Goal: Register for event/course

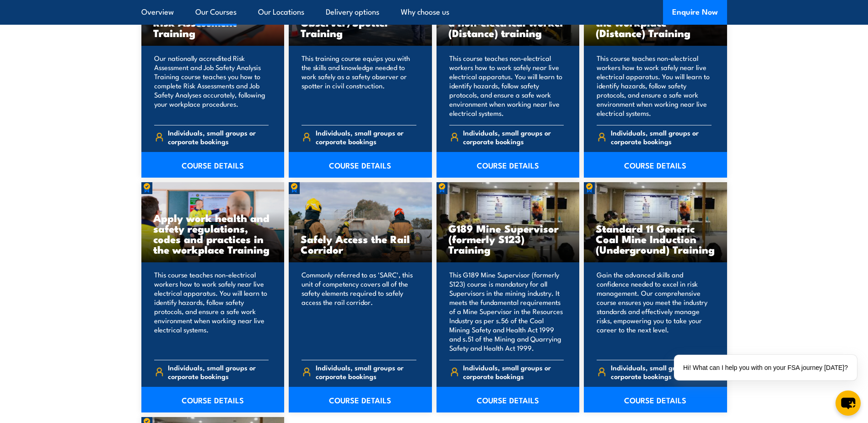
scroll to position [1281, 0]
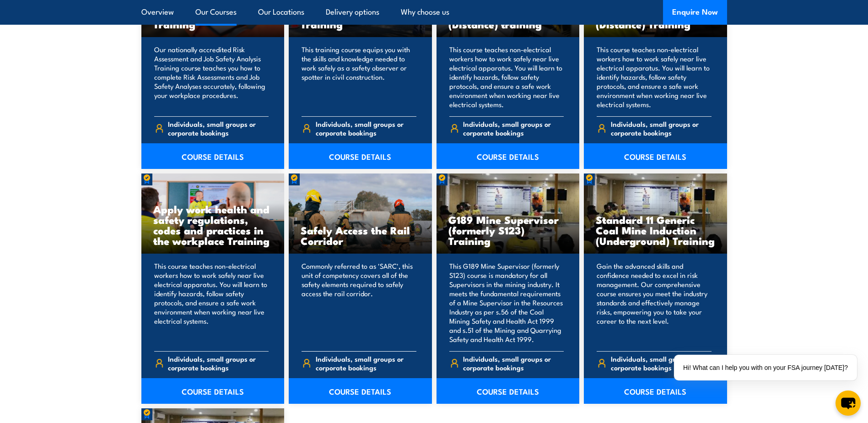
click at [385, 256] on div "Commonly referred to as 'SARC', this unit of competency covers all of the safet…" at bounding box center [360, 328] width 143 height 150
click at [381, 394] on link "COURSE DETAILS" at bounding box center [360, 391] width 143 height 26
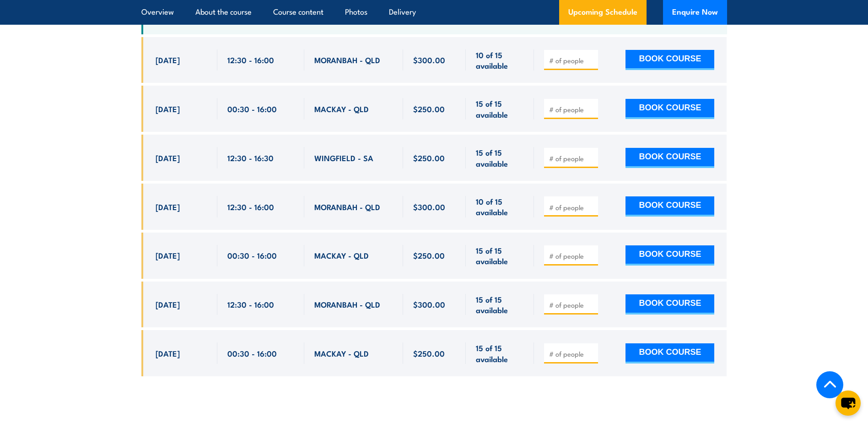
scroll to position [1510, 0]
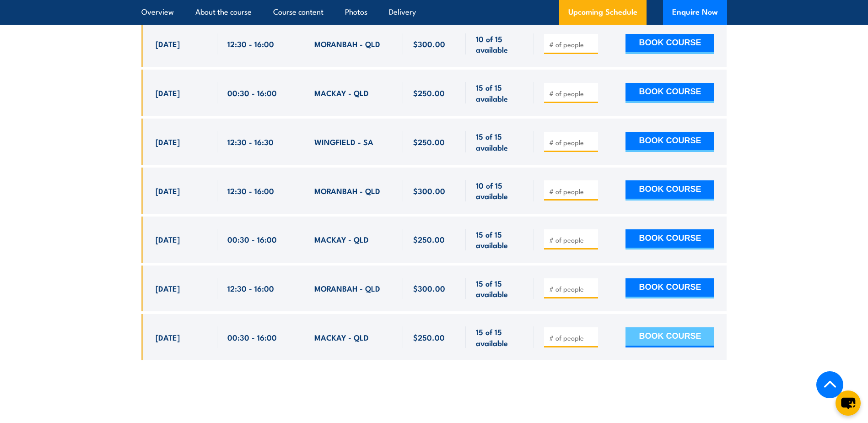
click at [670, 327] on button "BOOK COURSE" at bounding box center [669, 337] width 89 height 20
click at [567, 333] on input "number" at bounding box center [572, 337] width 46 height 9
type input "1"
click at [667, 327] on button "BOOK COURSE" at bounding box center [669, 337] width 89 height 20
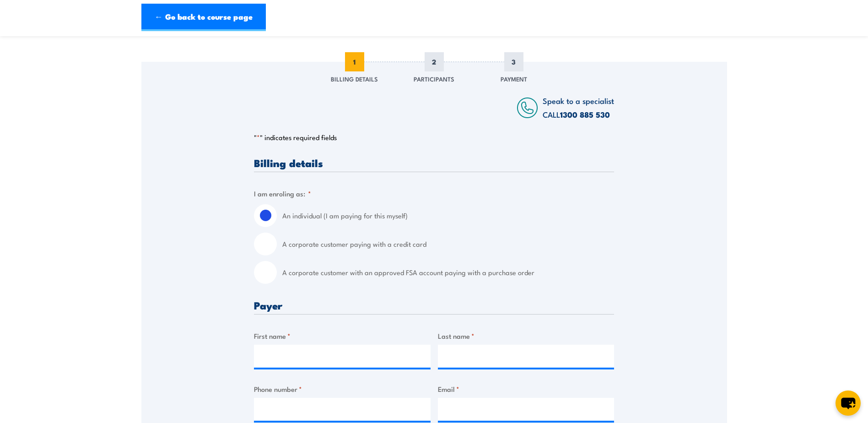
scroll to position [137, 0]
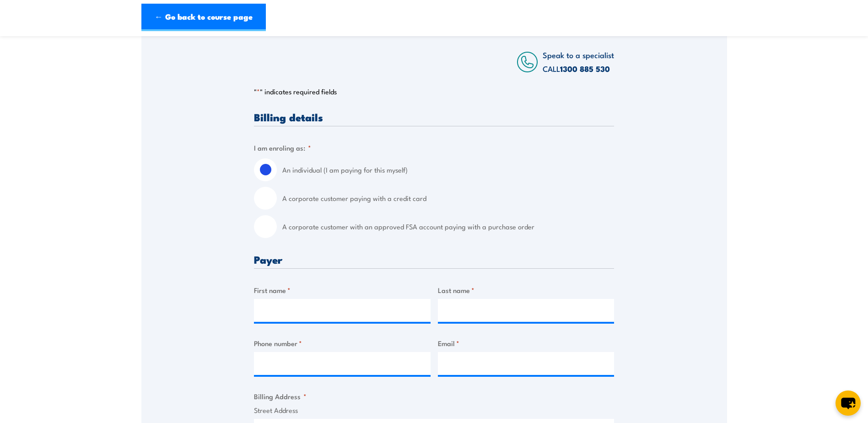
click at [272, 232] on input "A corporate customer with an approved FSA account paying with a purchase order" at bounding box center [265, 226] width 23 height 23
radio input "true"
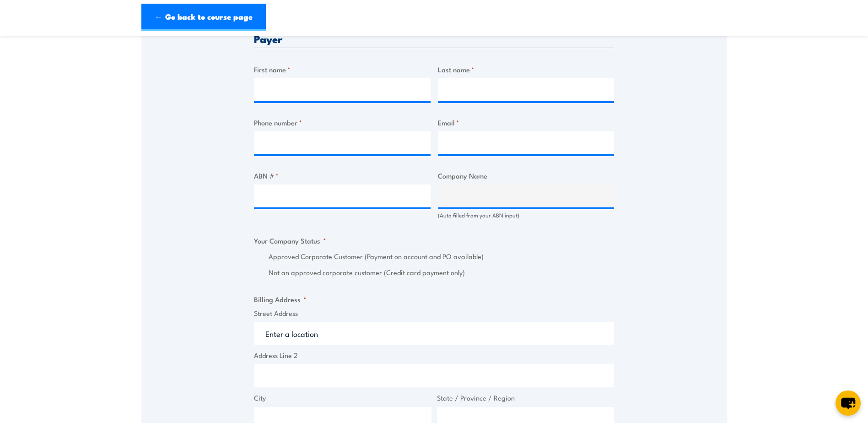
scroll to position [412, 0]
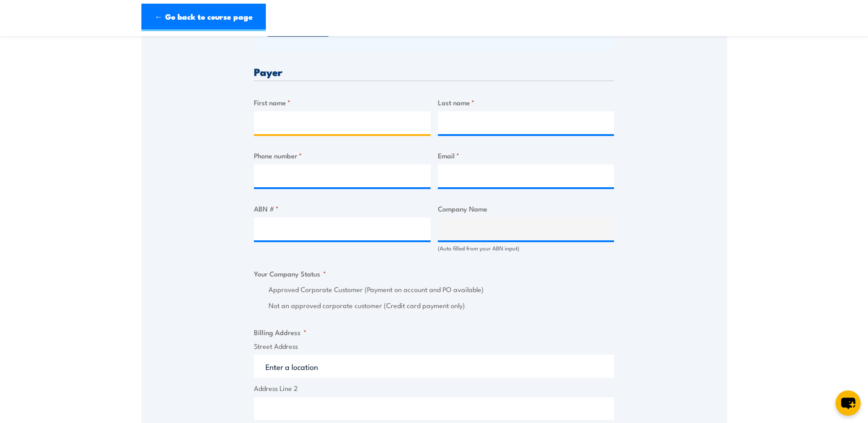
click at [360, 132] on input "First name *" at bounding box center [342, 122] width 177 height 23
type input "Milija"
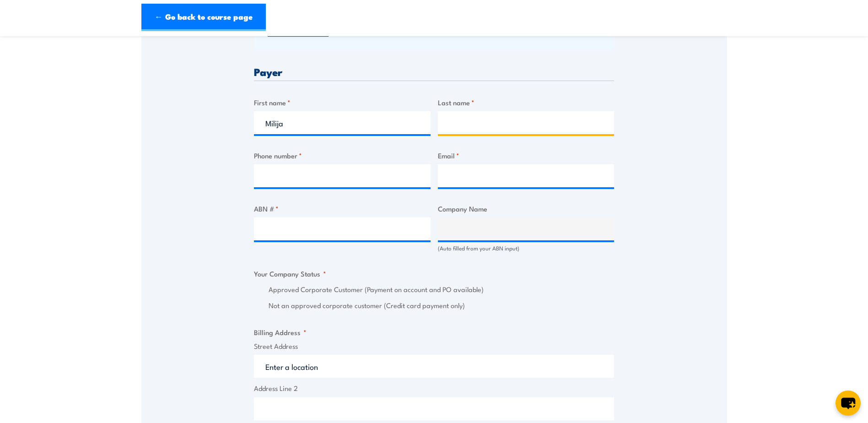
type input "Vanags"
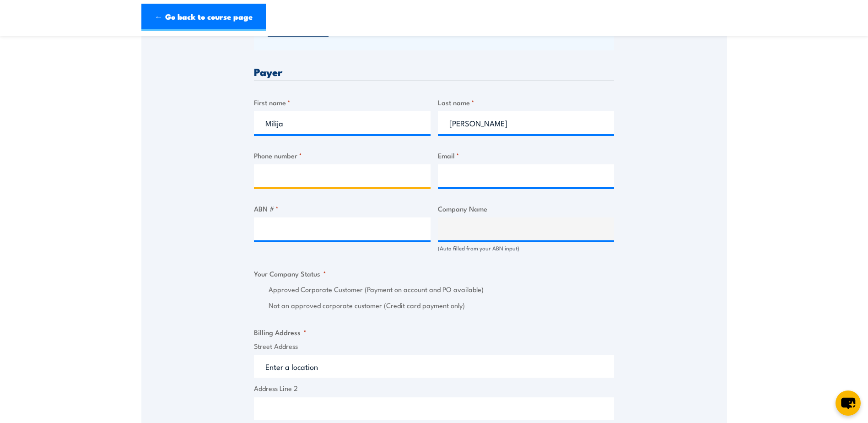
type input "0459920709"
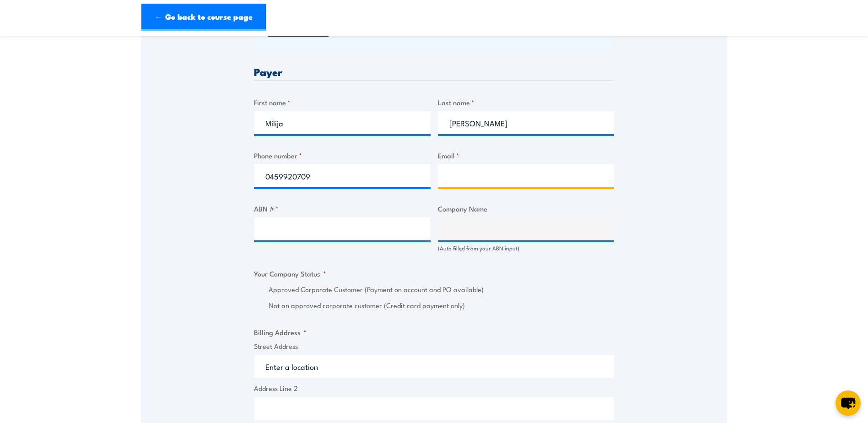
type input "training@ausgroupind.com.au"
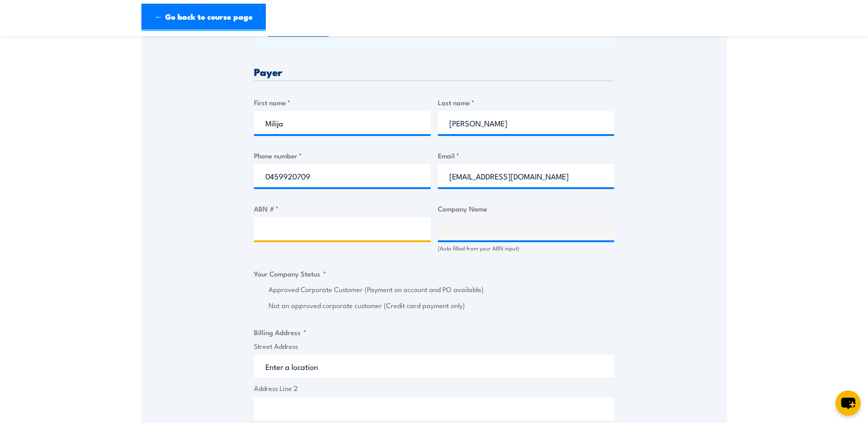
click at [342, 232] on input "ABN # *" at bounding box center [342, 228] width 177 height 23
type input "80144047263"
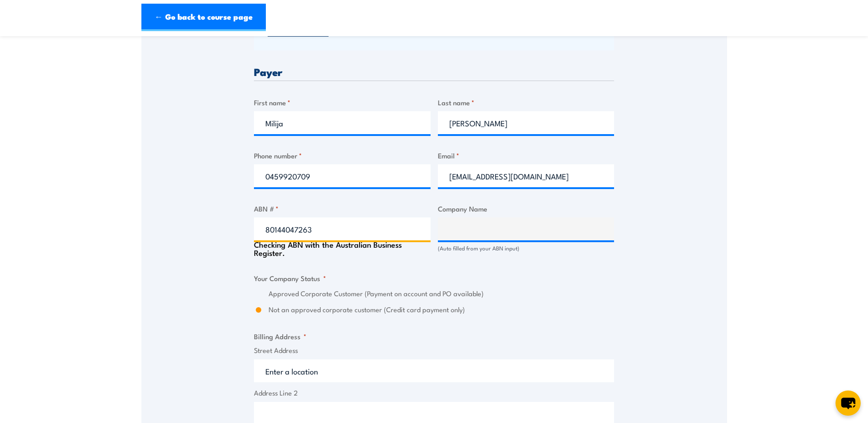
type input "AUSGROUP INDUSTRIAL SERVICES (QLD) PTY LTD"
radio input "true"
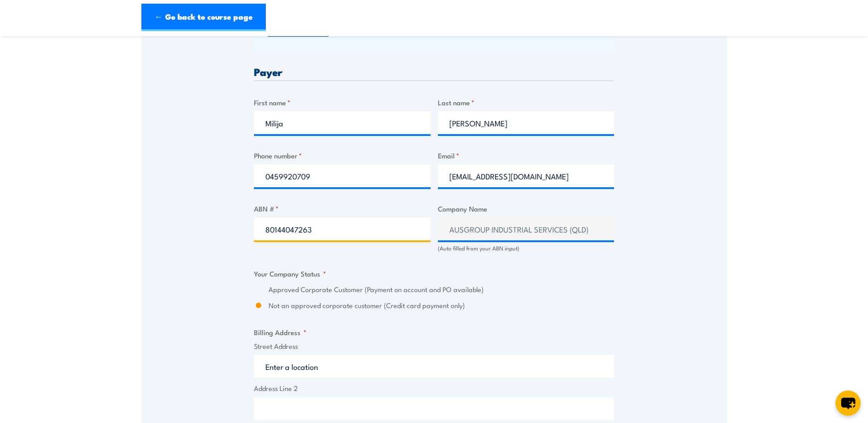
type input "80144047263"
click at [495, 280] on fieldset "Your Company Status * Approved Corporate Customer (Payment on account and PO av…" at bounding box center [434, 289] width 360 height 43
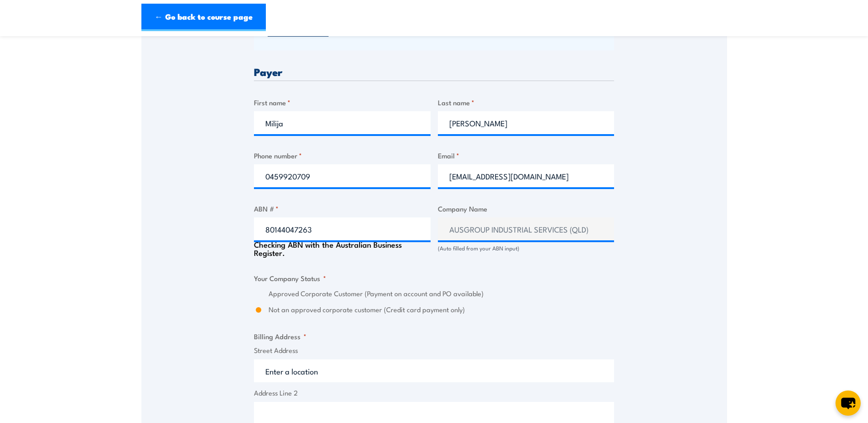
click at [495, 280] on fieldset "Your Company Status * Approved Corporate Customer (Payment on account and PO av…" at bounding box center [434, 294] width 360 height 43
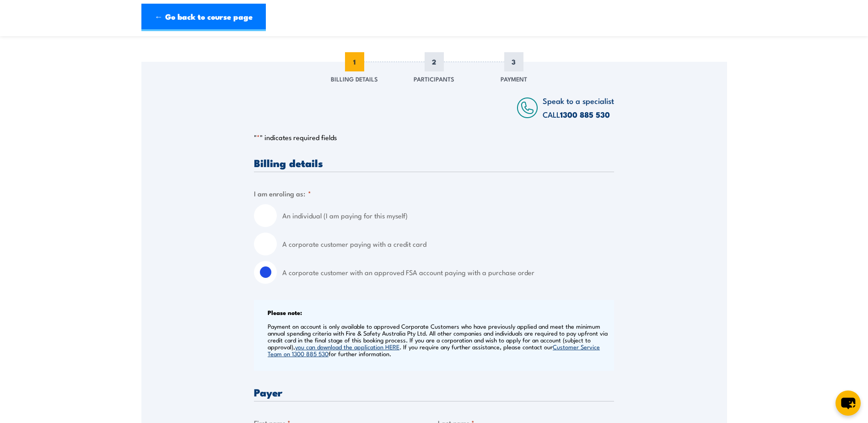
scroll to position [0, 0]
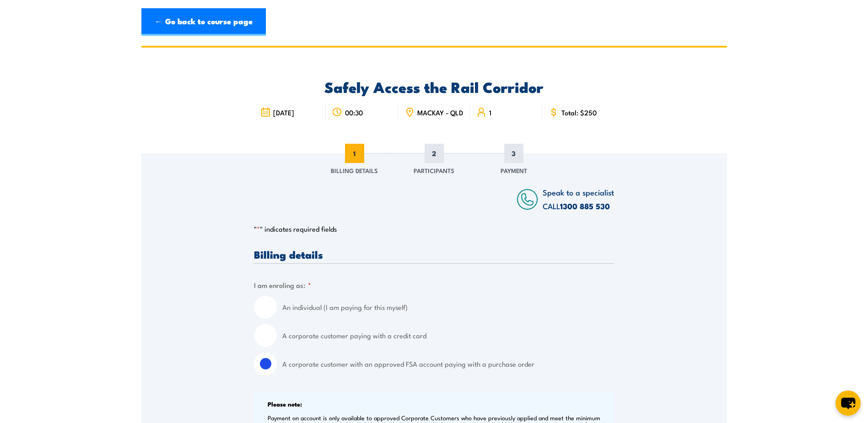
click at [275, 343] on input "A corporate customer paying with a credit card" at bounding box center [265, 335] width 23 height 23
radio input "true"
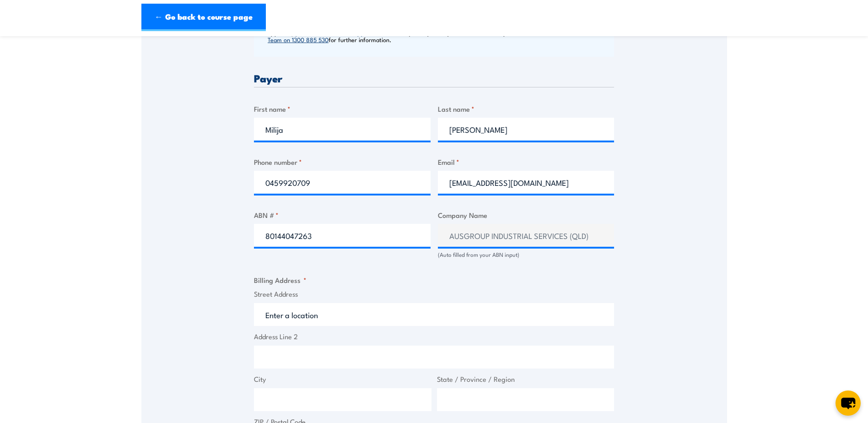
scroll to position [412, 0]
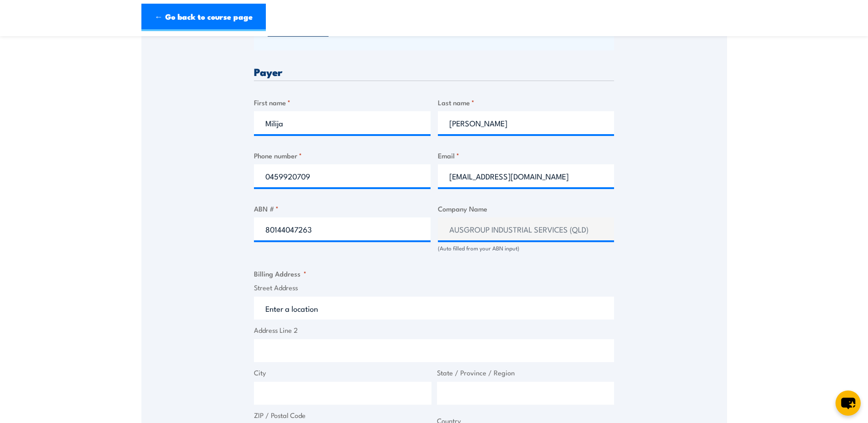
click at [467, 308] on input "Street Address" at bounding box center [434, 307] width 360 height 23
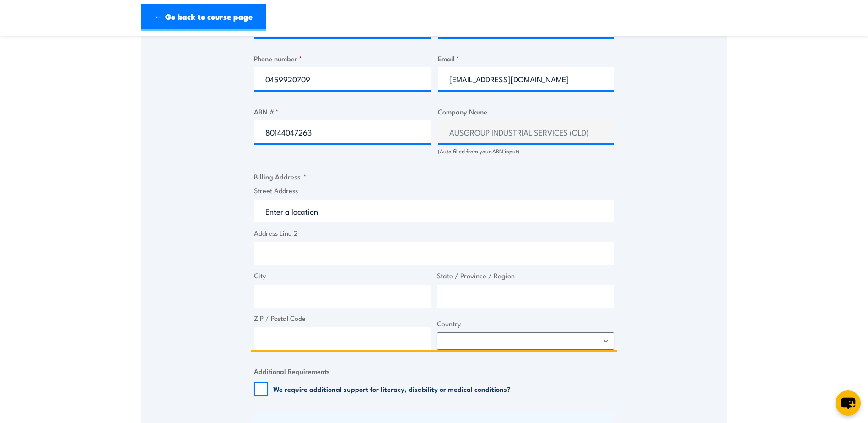
scroll to position [549, 0]
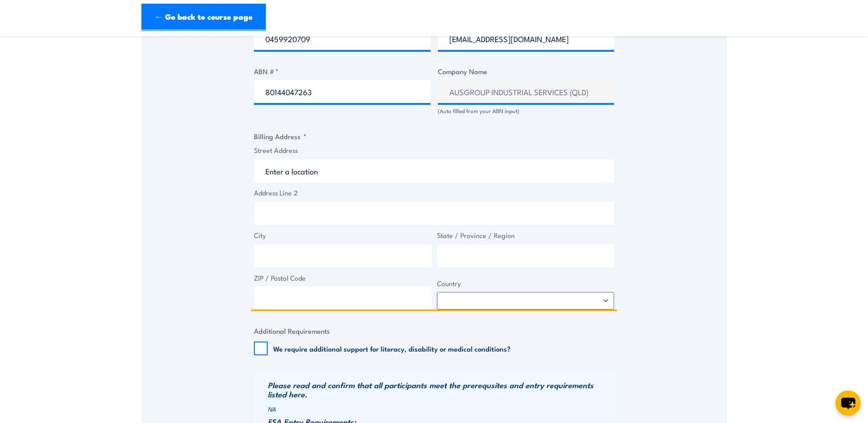
click at [412, 172] on input "Street Address" at bounding box center [434, 170] width 360 height 23
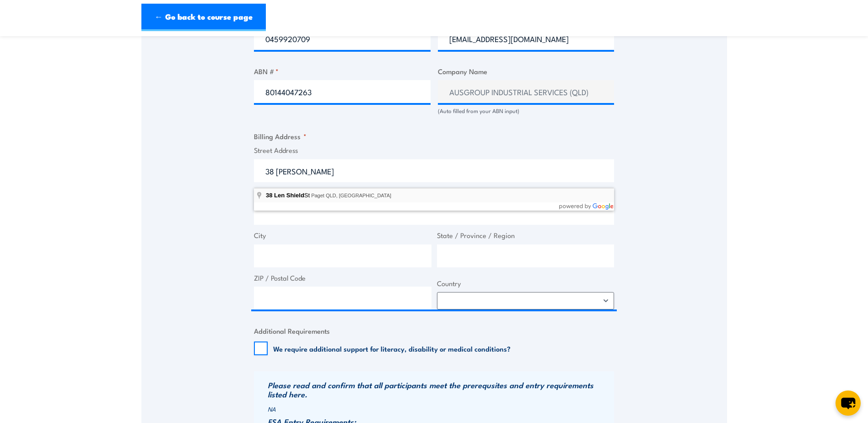
type input "38 Len Shield St, Paget QLD, Australia"
type input "38 Len Shield St"
type input "Paget"
type input "Queensland"
type input "4740"
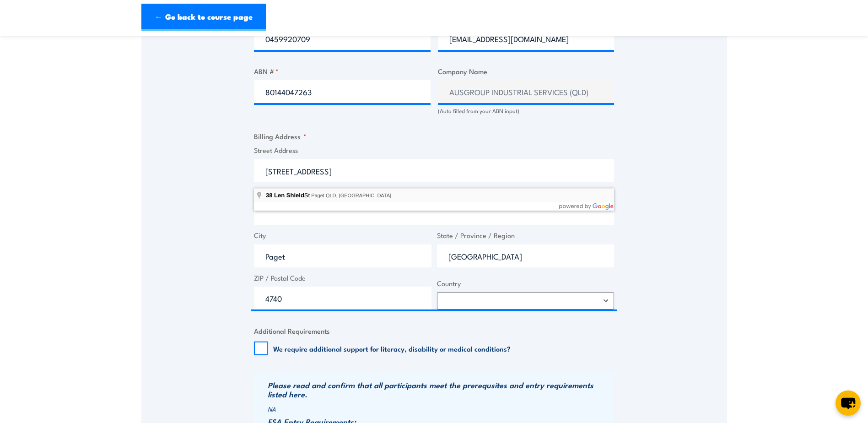
select select "Australia"
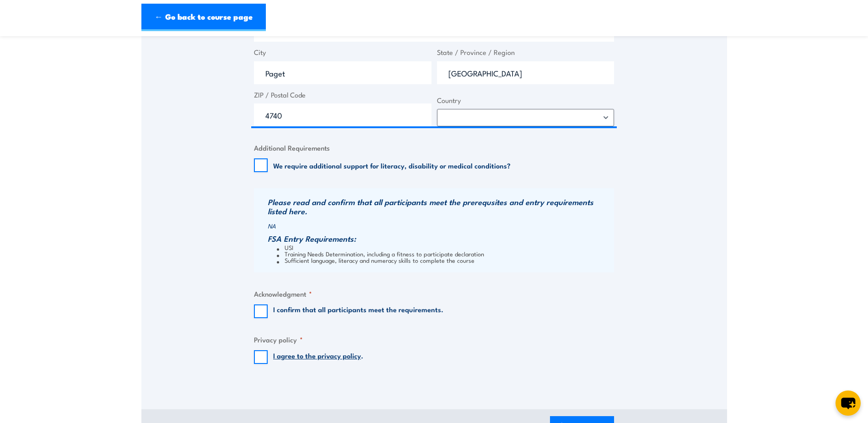
scroll to position [778, 0]
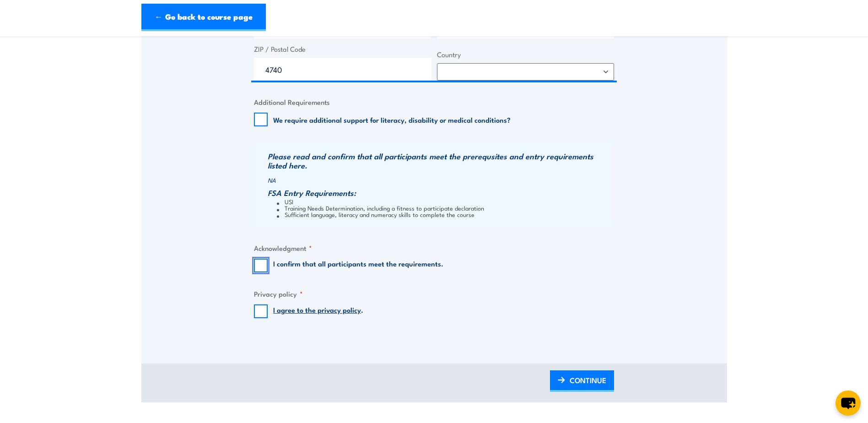
click at [256, 272] on input "I confirm that all participants meet the requirements." at bounding box center [261, 266] width 14 height 14
checkbox input "true"
click at [259, 318] on input "I agree to the privacy policy ." at bounding box center [261, 311] width 14 height 14
checkbox input "true"
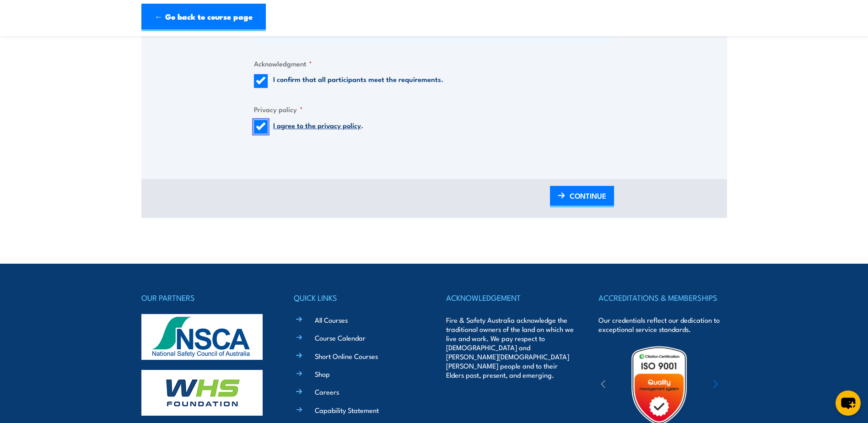
scroll to position [1052, 0]
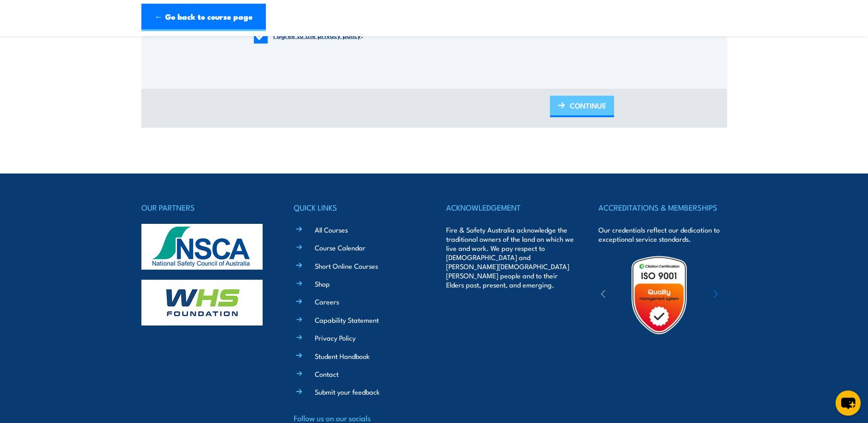
click at [594, 103] on span "CONTINUE" at bounding box center [588, 105] width 37 height 24
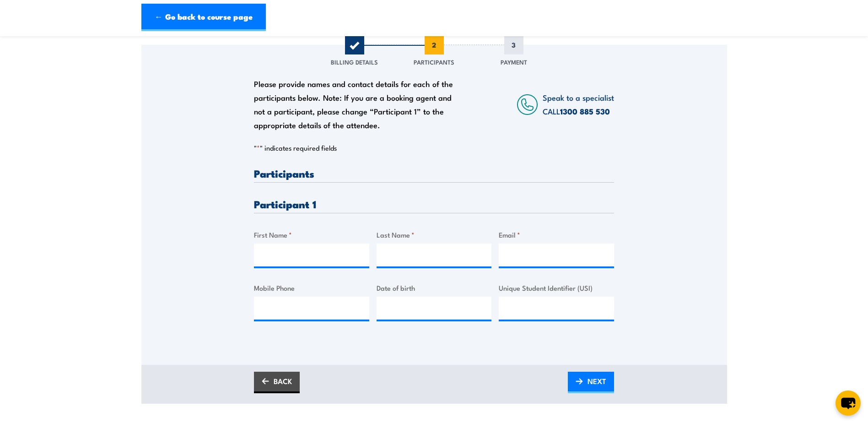
scroll to position [137, 0]
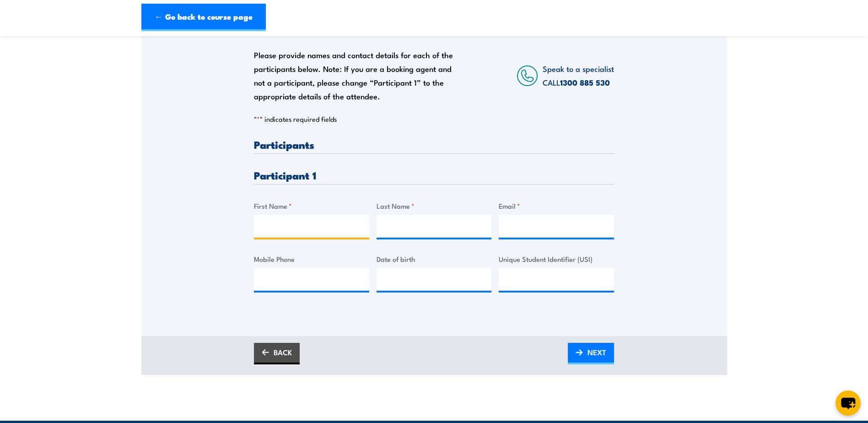
click at [324, 227] on input "First Name *" at bounding box center [311, 226] width 115 height 23
type input "Corey"
click at [405, 230] on input "Last Name *" at bounding box center [434, 226] width 115 height 23
click at [448, 234] on input "Cassidy-Daniels" at bounding box center [434, 226] width 115 height 23
click at [539, 237] on input "Email *" at bounding box center [556, 226] width 115 height 23
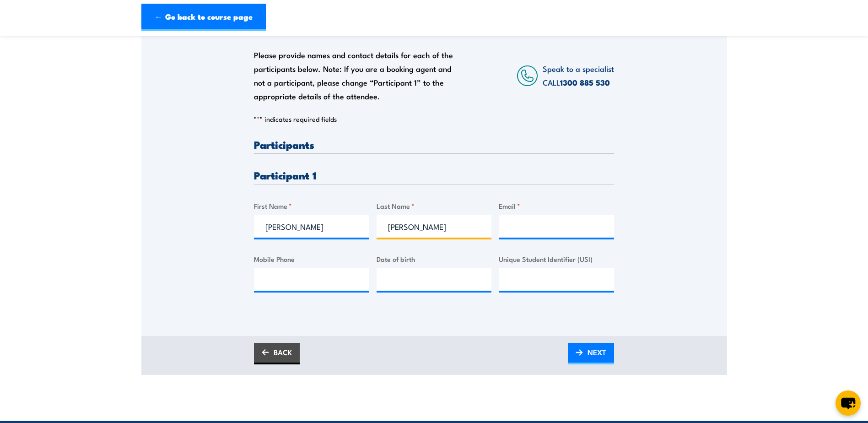
click at [418, 233] on input "Cassidy-Daniels" at bounding box center [434, 226] width 115 height 23
type input "Cassidy Daniels"
click at [536, 230] on input "Email *" at bounding box center [556, 226] width 115 height 23
click at [543, 237] on input "Email *" at bounding box center [556, 226] width 115 height 23
paste input "coreyleeb2@gmail.com"
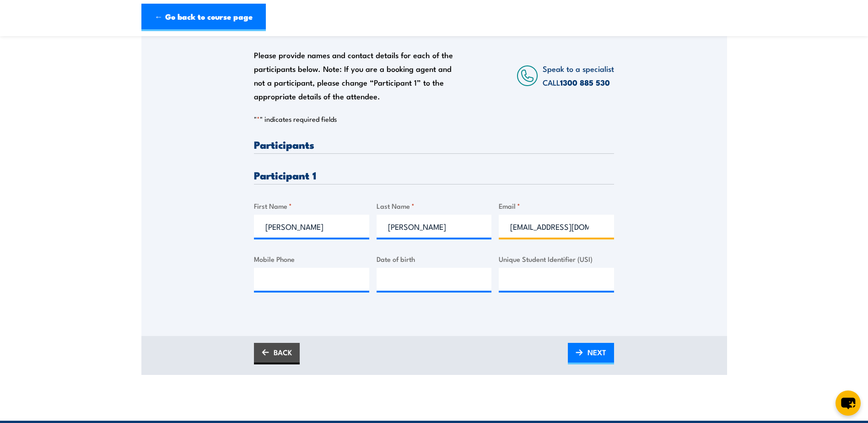
type input "coreyleeb2@gmail.com"
click at [327, 279] on input "Mobile Phone" at bounding box center [311, 279] width 115 height 23
click at [281, 277] on input "Mobile Phone" at bounding box center [311, 279] width 115 height 23
paste input "0456 012 473"
type input "0456 012 473"
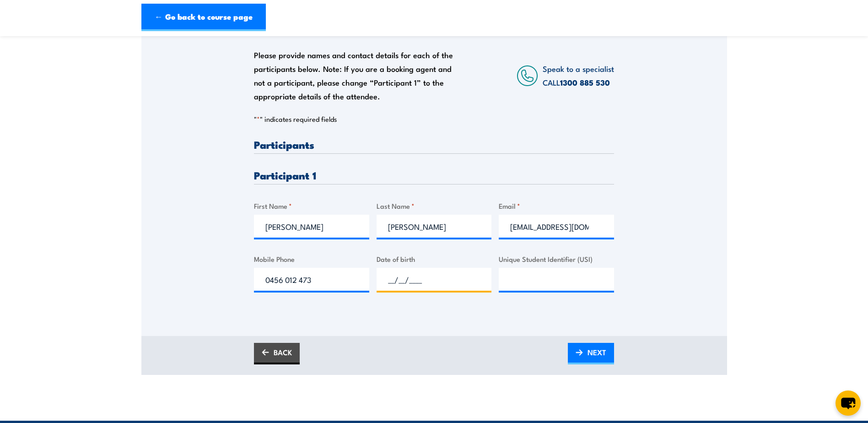
click at [406, 282] on input "__/__/____" at bounding box center [434, 279] width 115 height 23
type input "27/06/1985"
click at [550, 280] on input "Unique Student Identifier (USI)" at bounding box center [556, 279] width 115 height 23
click at [541, 287] on input "Unique Student Identifier (USI)" at bounding box center [556, 279] width 115 height 23
type input "u"
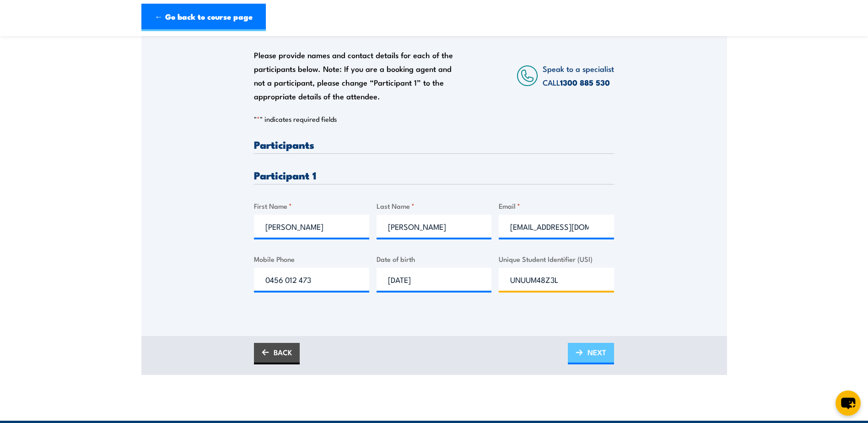
type input "UNUUM48Z3L"
click at [582, 351] on link "NEXT" at bounding box center [591, 354] width 46 height 22
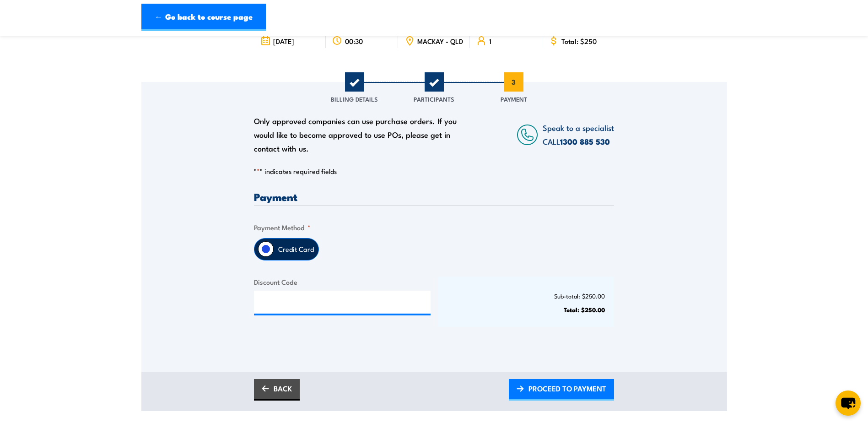
scroll to position [92, 0]
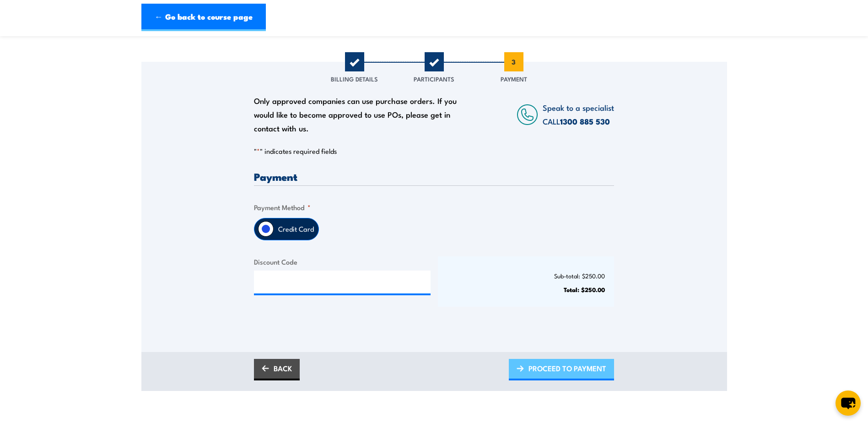
click at [551, 380] on span "PROCEED TO PAYMENT" at bounding box center [567, 368] width 78 height 24
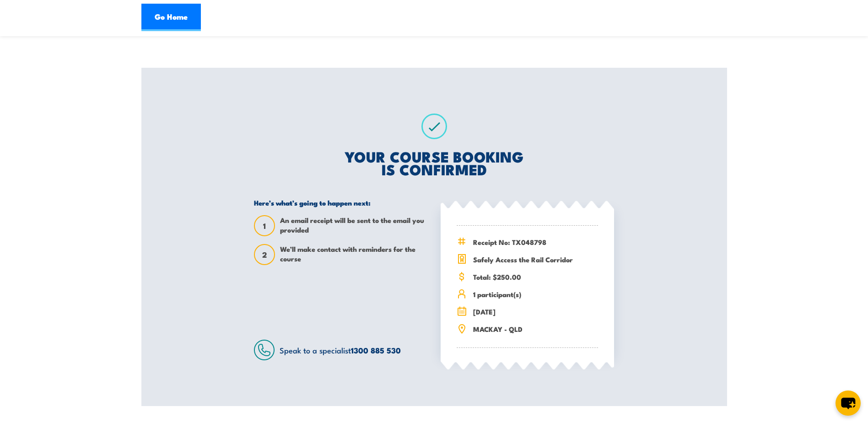
scroll to position [92, 0]
